Goal: Task Accomplishment & Management: Manage account settings

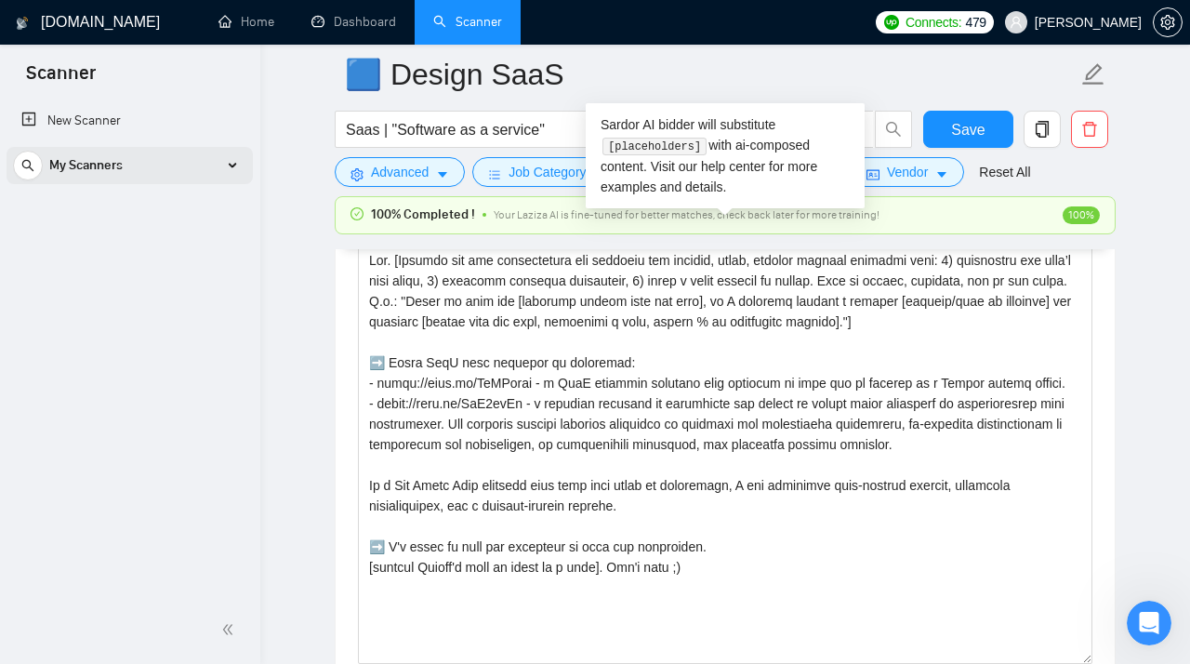
click at [113, 164] on span "My Scanners" at bounding box center [85, 165] width 73 height 37
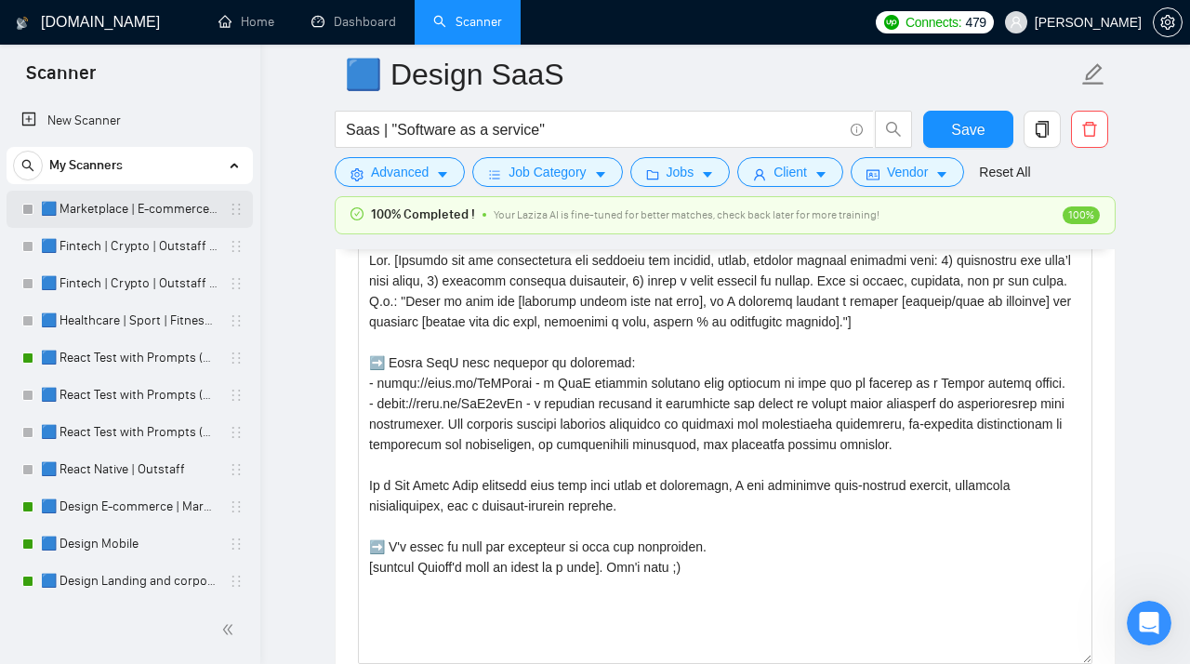
click at [100, 214] on link "🟦 Marketplace | E-commerce | Outstaff" at bounding box center [129, 209] width 177 height 37
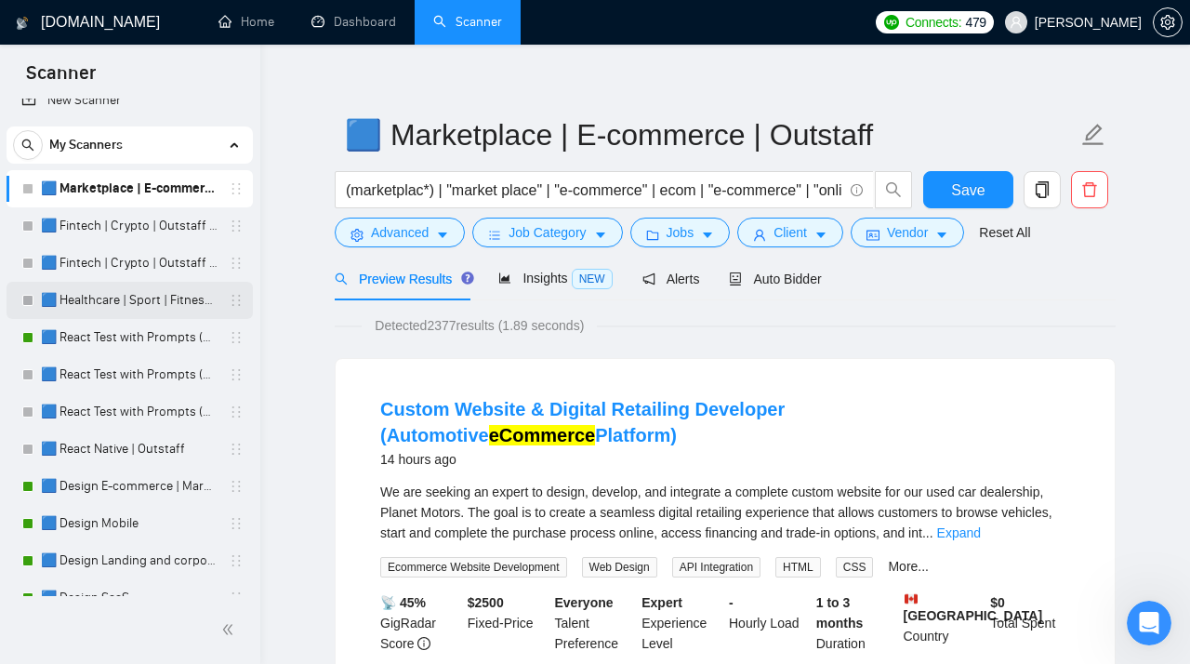
scroll to position [5, 0]
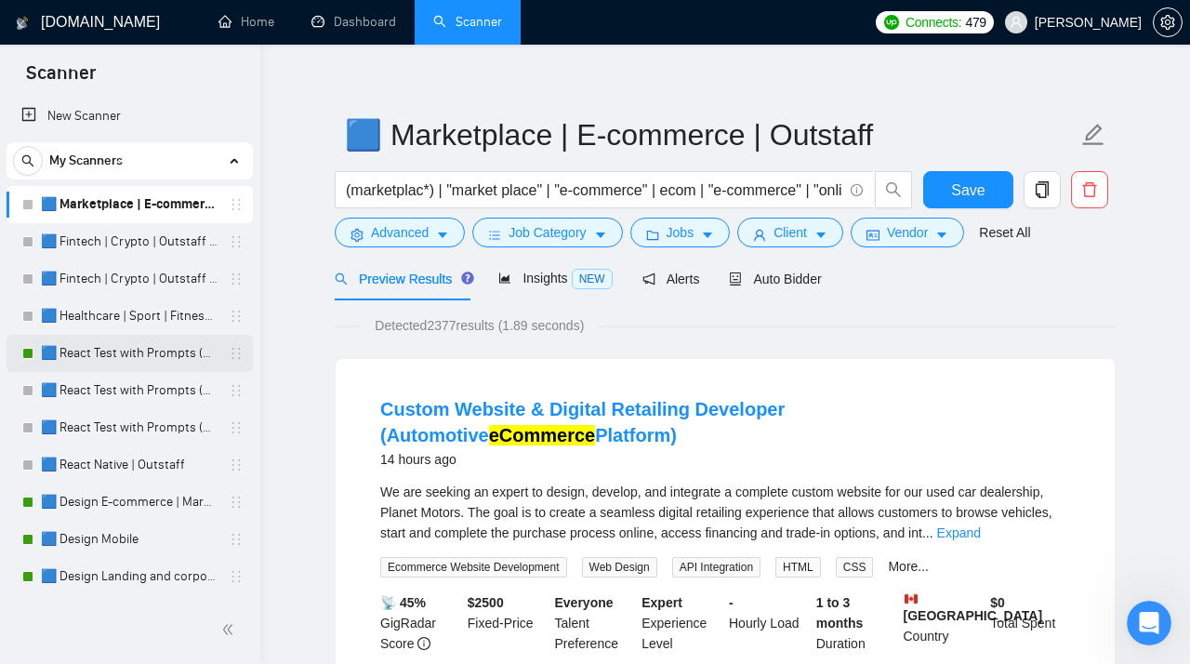
click at [115, 356] on link "🟦 React Test with Prompts (Max)" at bounding box center [129, 353] width 177 height 37
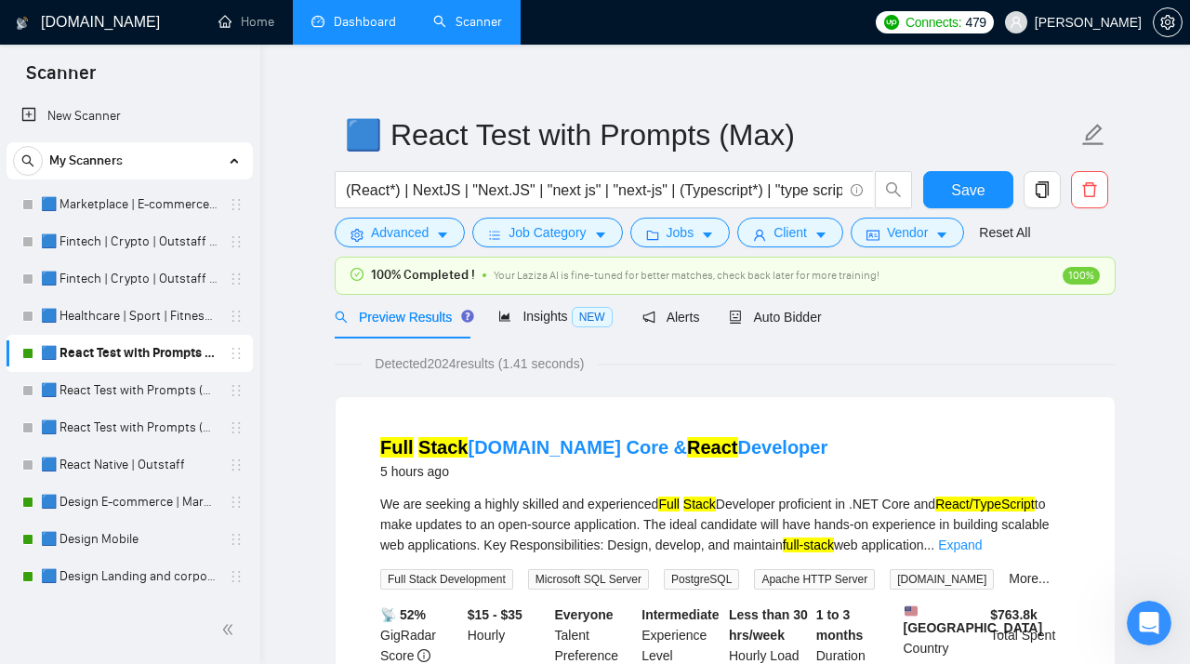
click at [362, 30] on link "Dashboard" at bounding box center [353, 22] width 85 height 16
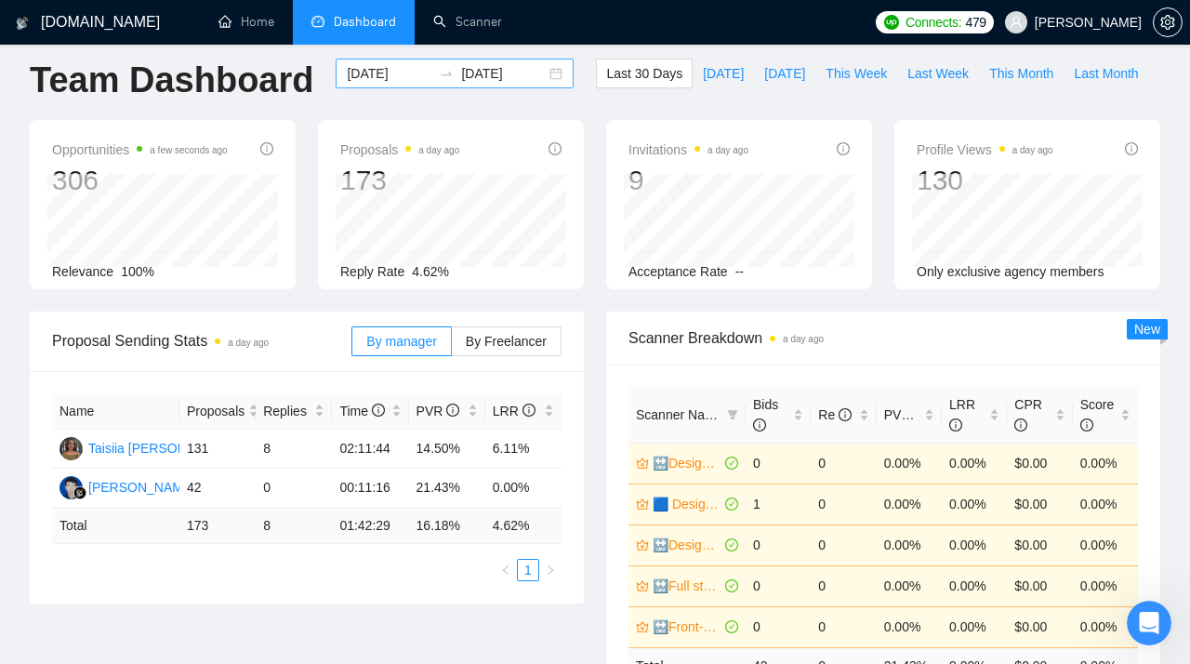
click at [540, 74] on div "[DATE] [DATE]" at bounding box center [454, 74] width 238 height 30
click at [256, 99] on h1 "Team Dashboard" at bounding box center [171, 81] width 283 height 44
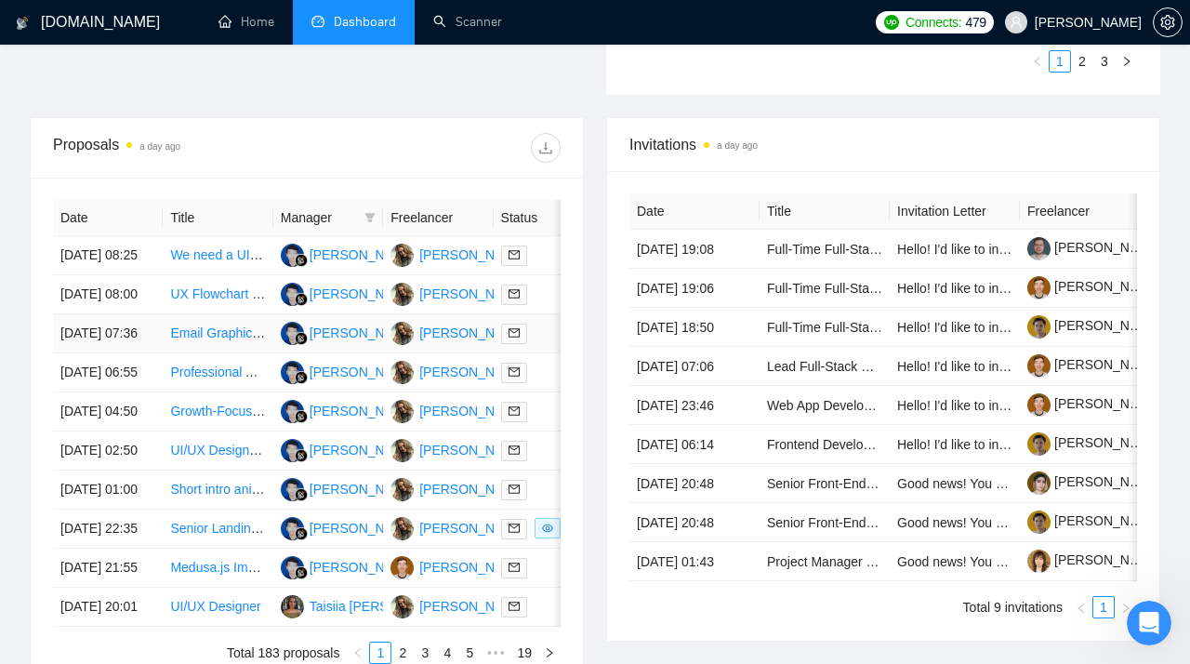
scroll to position [695, 0]
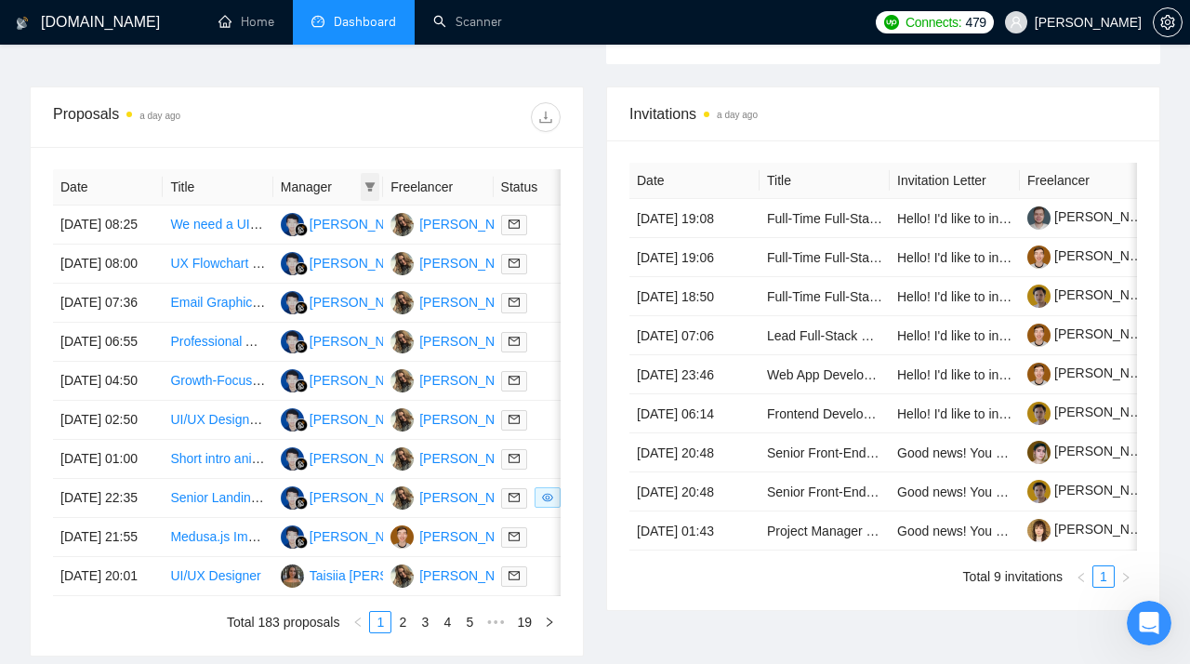
click at [370, 190] on icon "filter" at bounding box center [370, 186] width 10 height 9
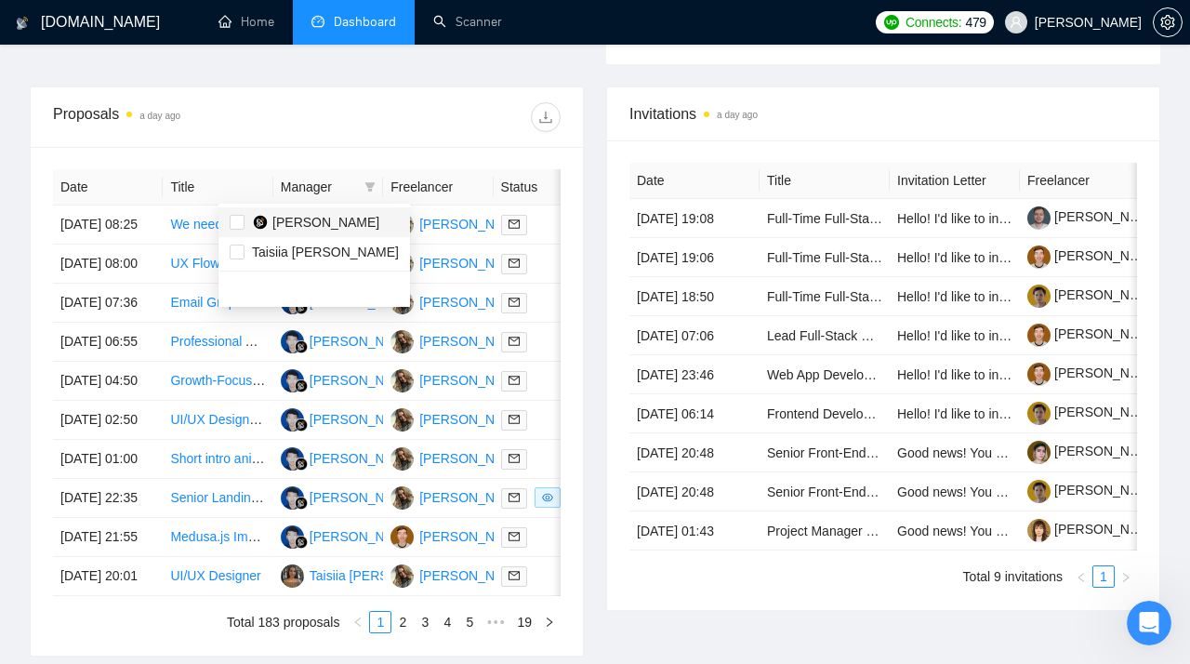
click at [293, 220] on span "[PERSON_NAME]" at bounding box center [325, 222] width 107 height 15
checkbox input "true"
click at [447, 123] on div at bounding box center [434, 117] width 254 height 30
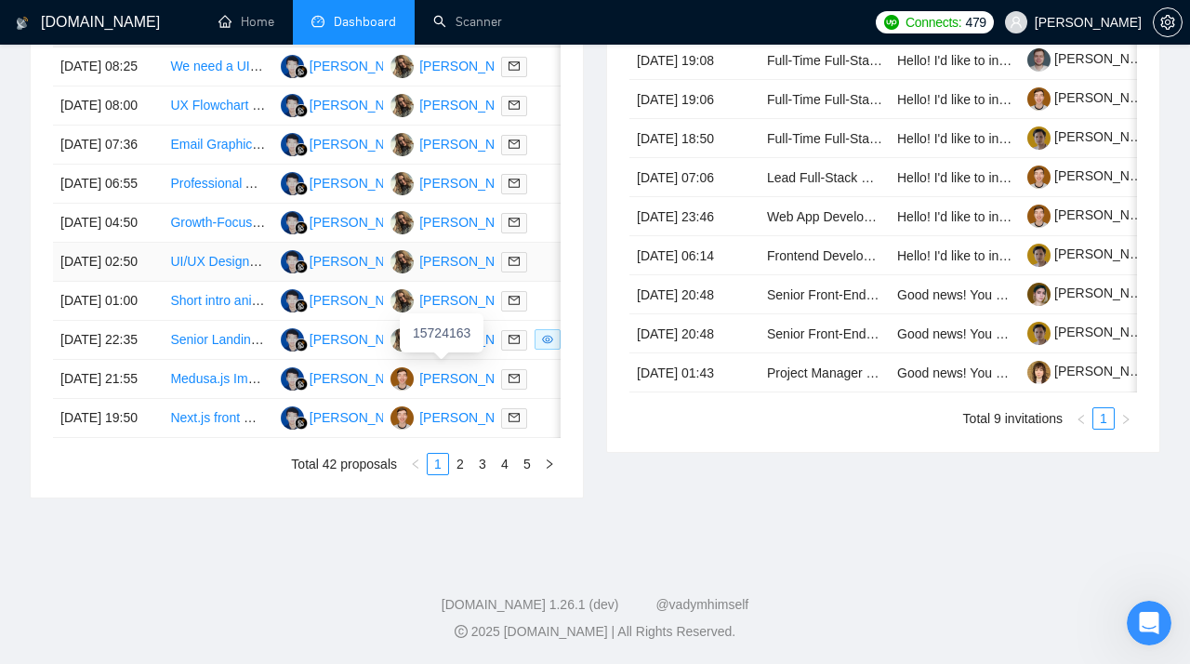
scroll to position [968, 0]
click at [217, 347] on link "Senior Landing Page & Banner Designer for Creator Marketplace" at bounding box center [357, 339] width 375 height 15
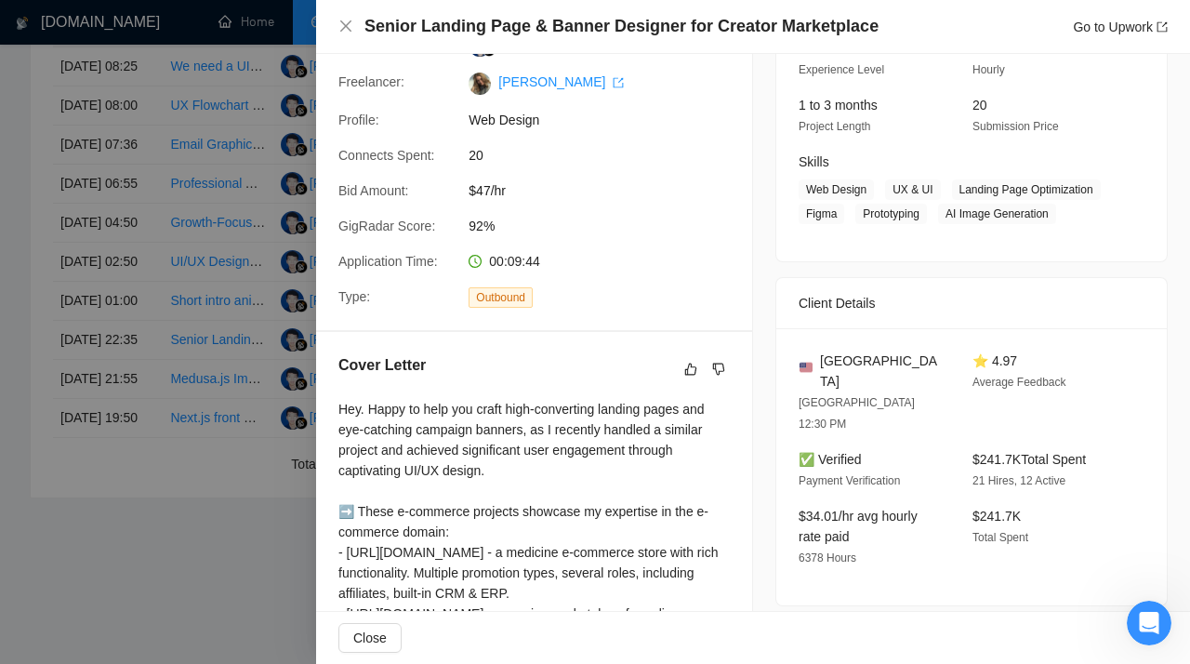
scroll to position [204, 0]
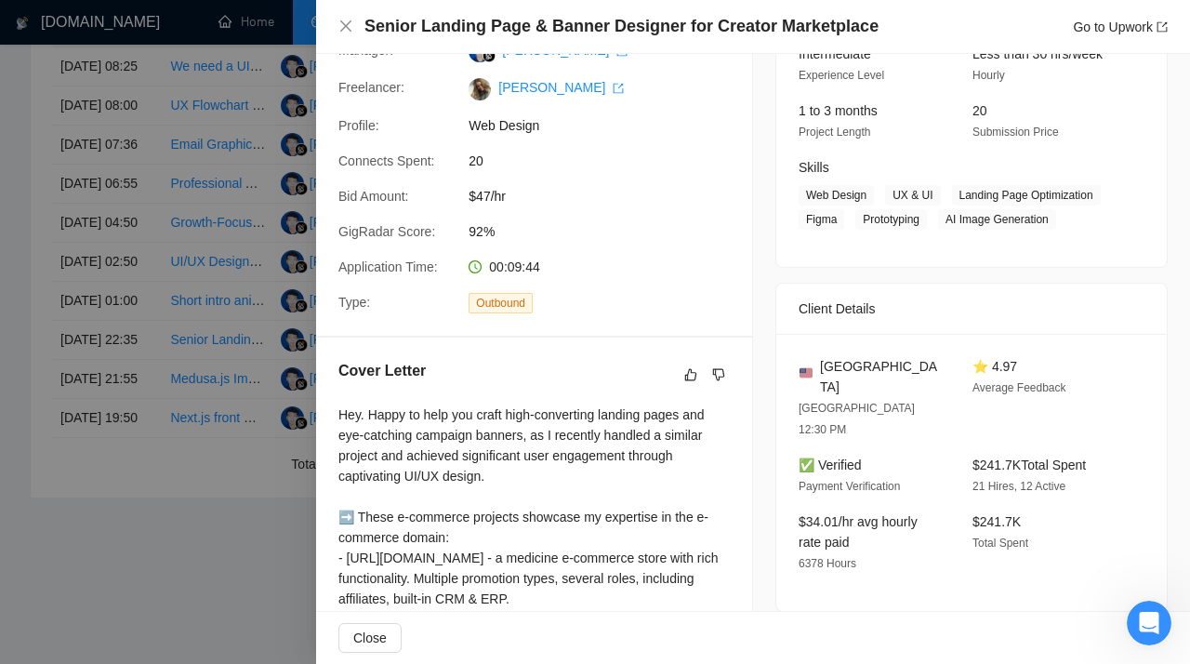
click at [31, 79] on div at bounding box center [595, 332] width 1190 height 664
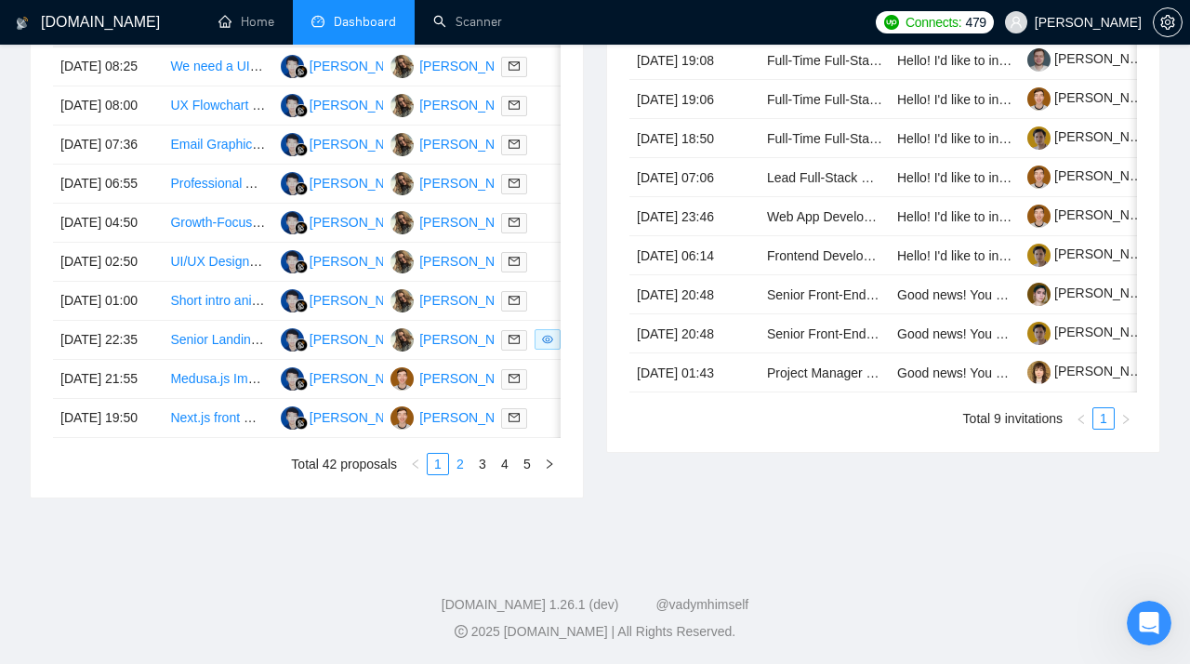
click at [463, 474] on link "2" at bounding box center [460, 464] width 20 height 20
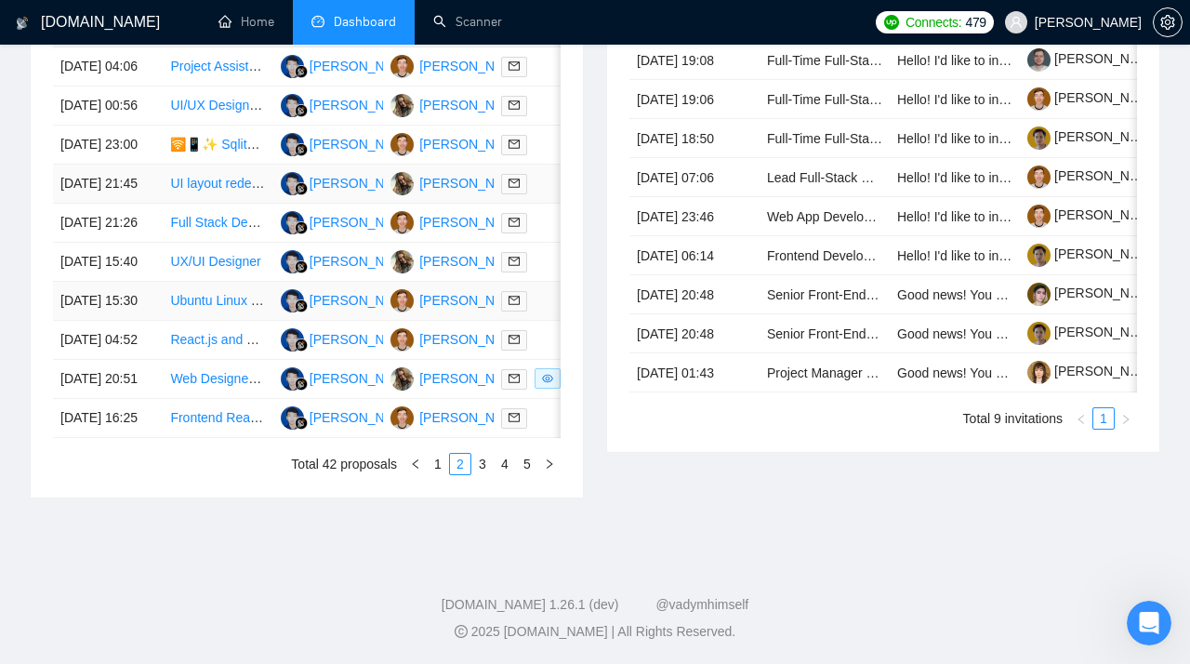
scroll to position [1018, 0]
click at [202, 371] on link "Web Designer For Cinematic Landing Page" at bounding box center [295, 378] width 251 height 15
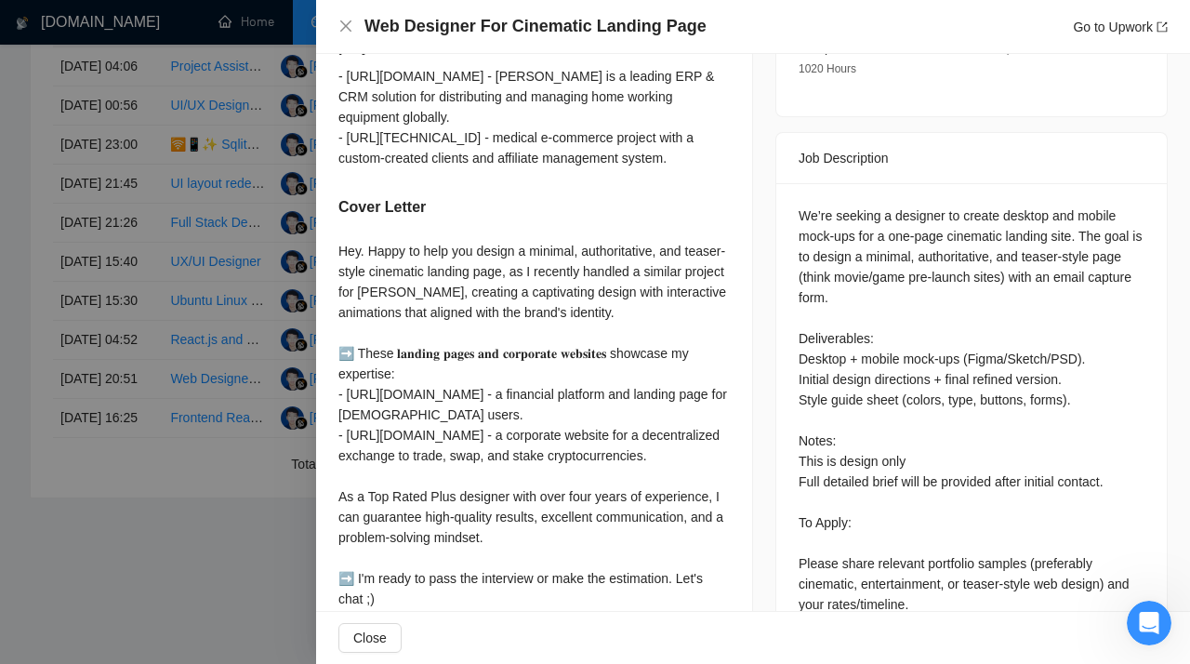
scroll to position [679, 0]
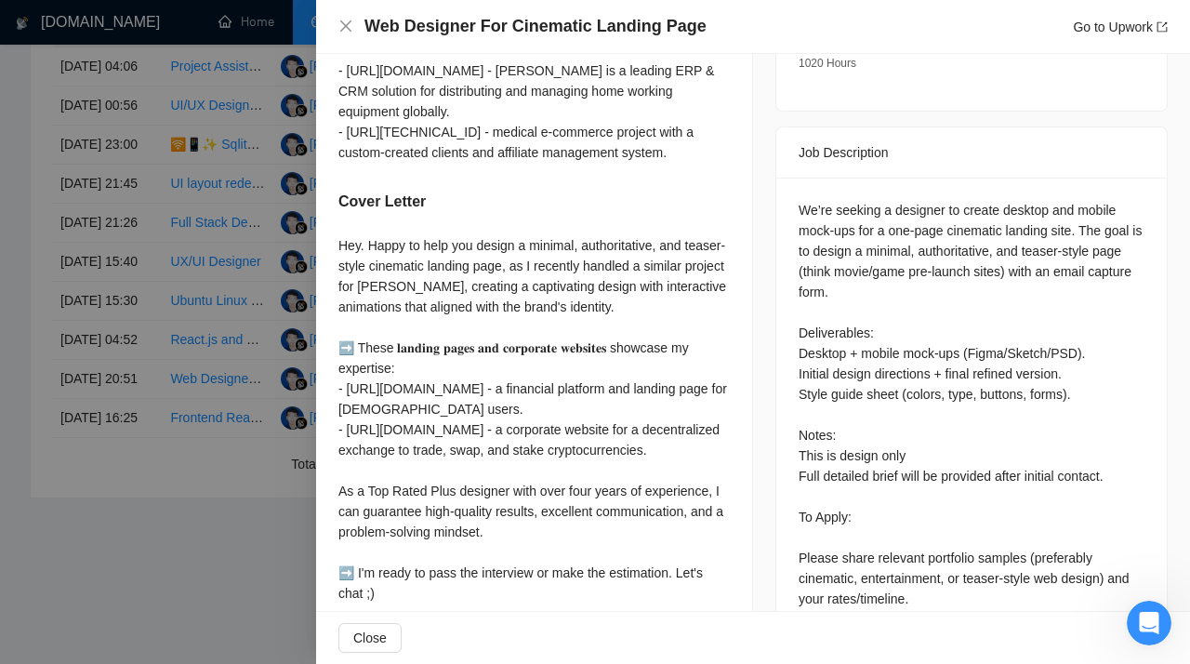
click at [181, 385] on div at bounding box center [595, 332] width 1190 height 664
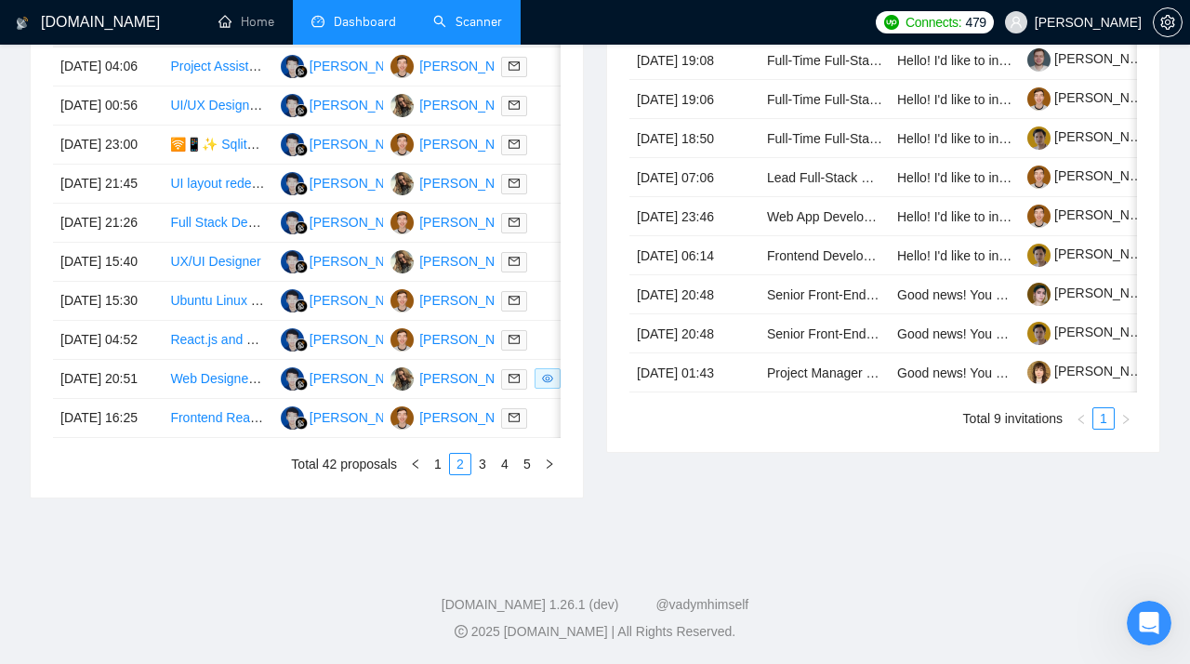
click at [454, 14] on link "Scanner" at bounding box center [467, 22] width 69 height 16
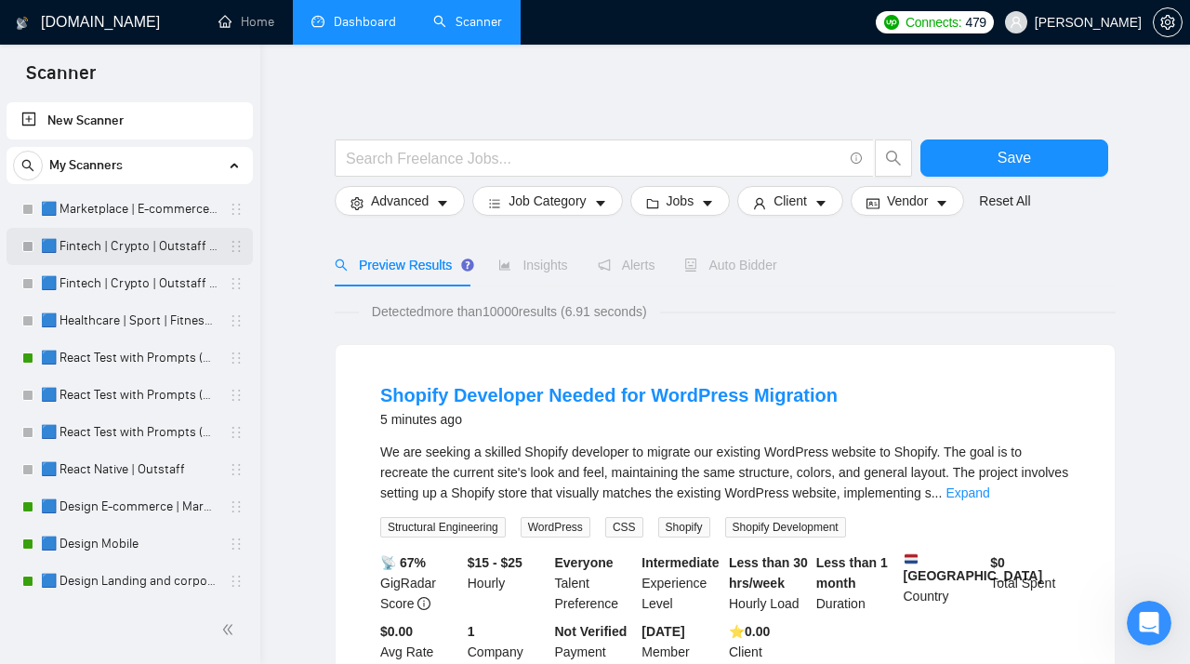
click at [87, 249] on link "🟦 Fintech | Crypto | Outstaff (Max - High Rates)" at bounding box center [129, 246] width 177 height 37
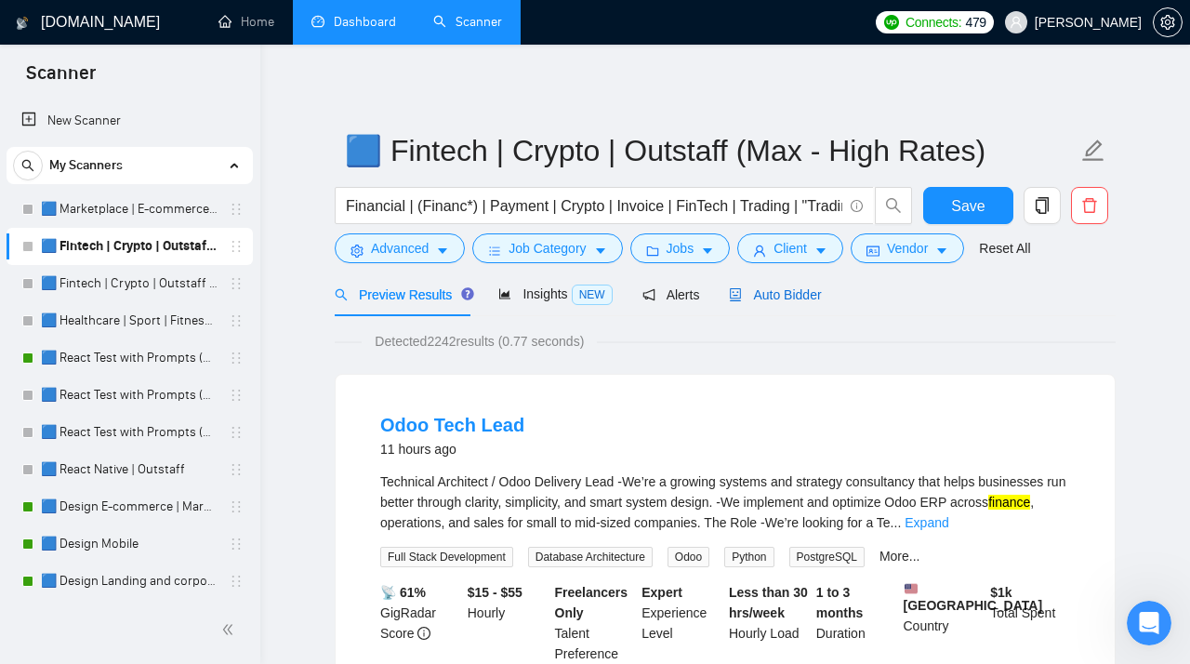
click at [764, 294] on span "Auto Bidder" at bounding box center [775, 294] width 92 height 15
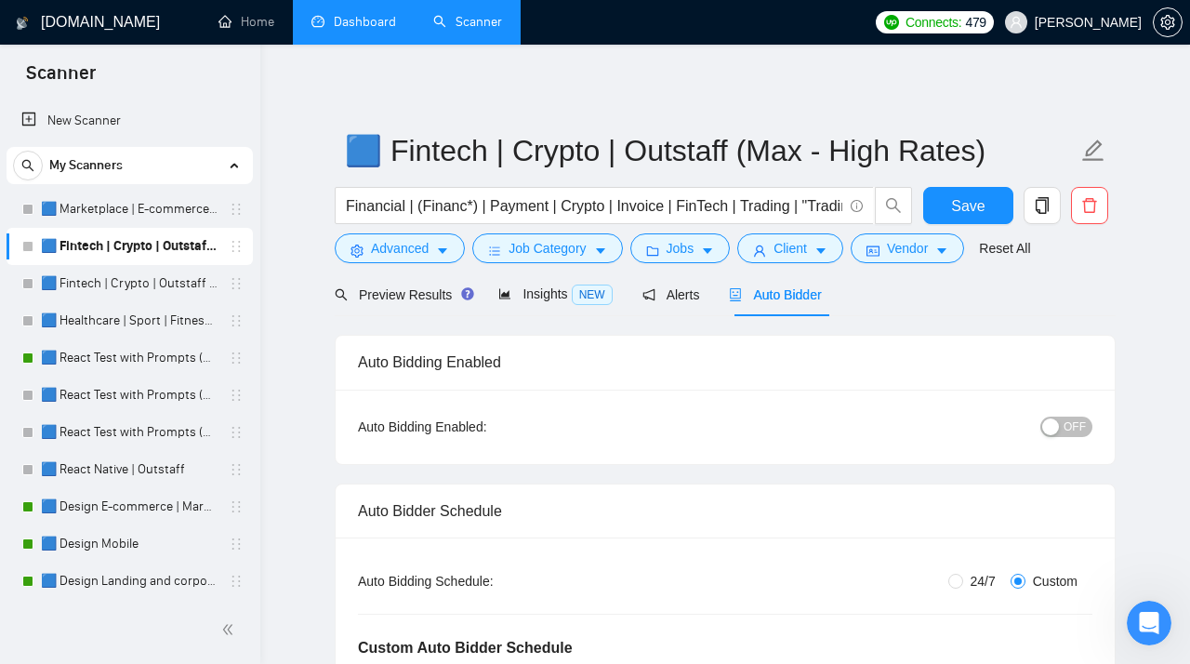
click at [803, 427] on span "OFF" at bounding box center [1074, 426] width 22 height 20
click at [803, 202] on span "Save" at bounding box center [967, 205] width 33 height 23
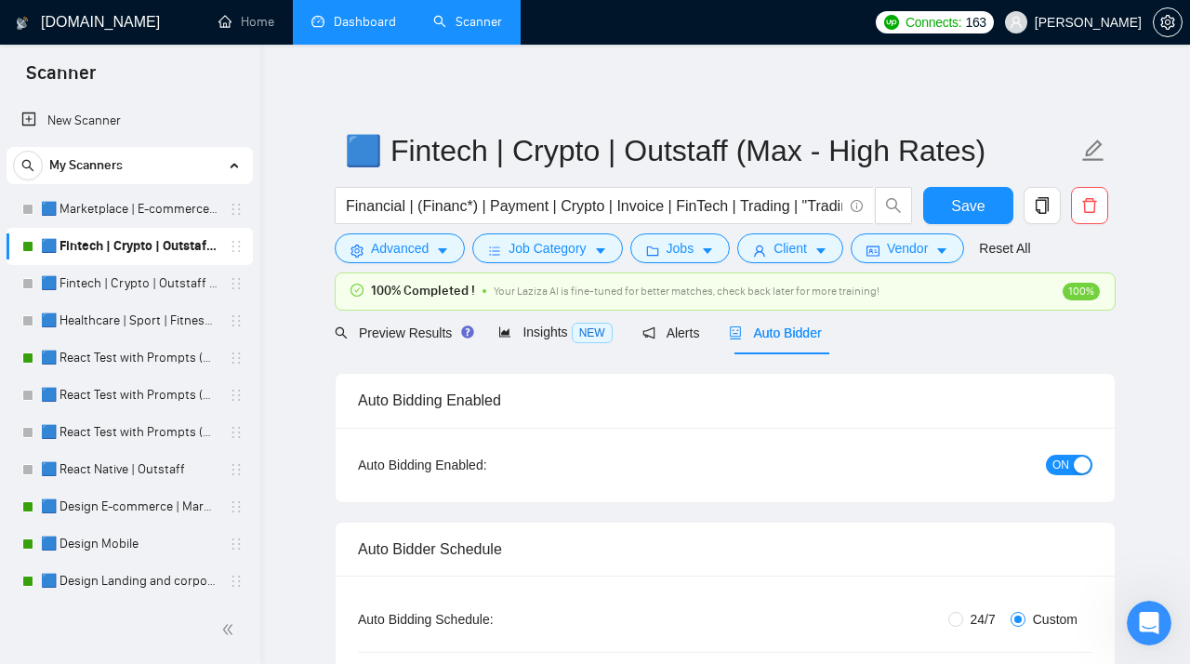
click at [803, 467] on span "ON" at bounding box center [1060, 464] width 17 height 20
click at [803, 209] on span "Save" at bounding box center [967, 205] width 33 height 23
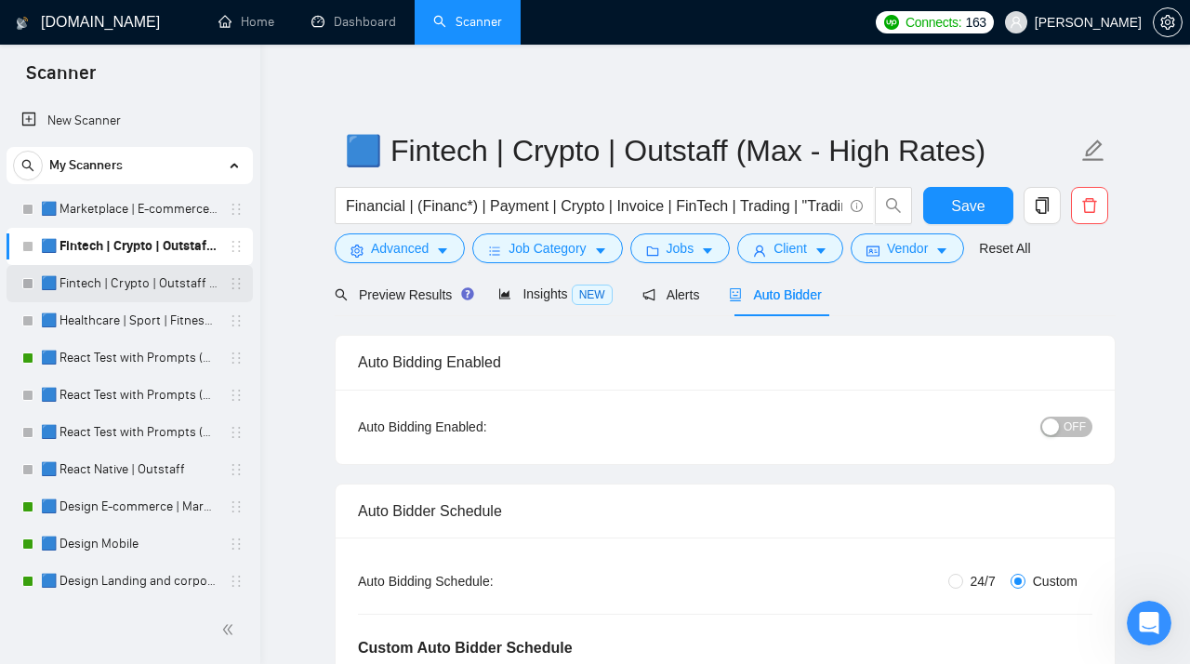
click at [160, 285] on link "🟦 Fintech | Crypto | Outstaff (Mid Rates)" at bounding box center [129, 283] width 177 height 37
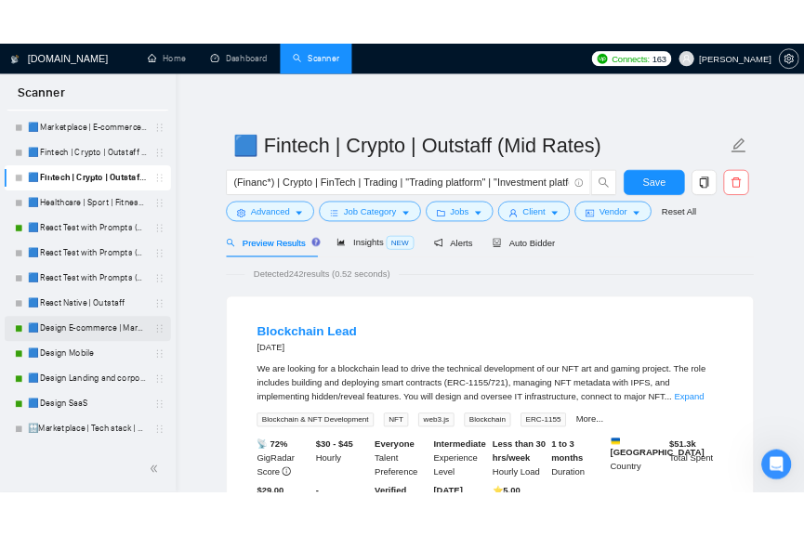
scroll to position [85, 0]
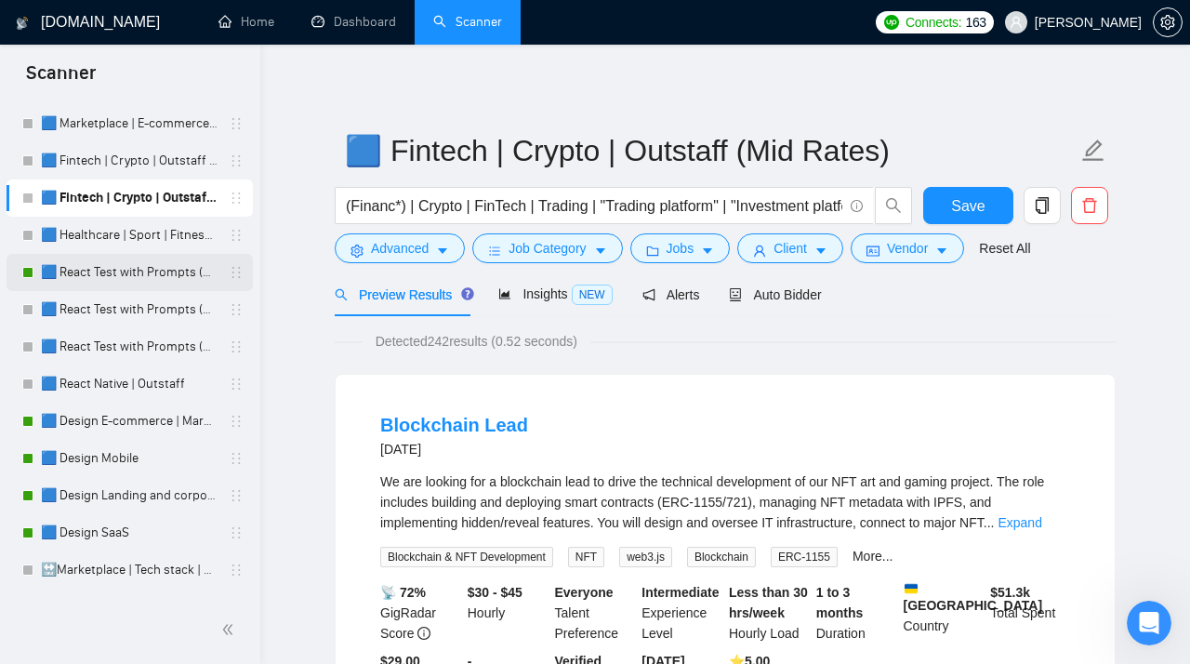
click at [145, 272] on link "🟦 React Test with Prompts (Max)" at bounding box center [129, 272] width 177 height 37
